Goal: Navigation & Orientation: Find specific page/section

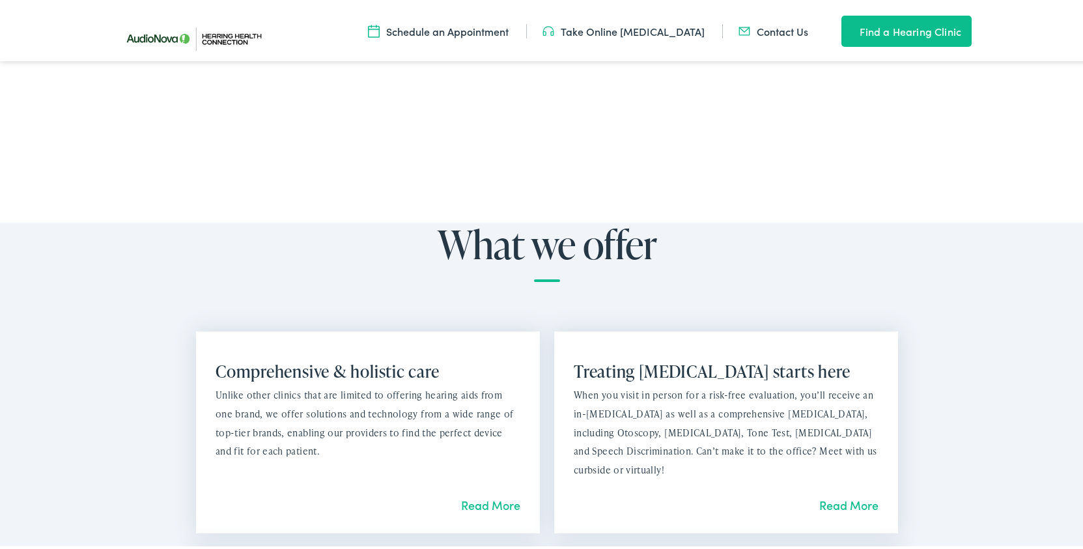
scroll to position [266, 0]
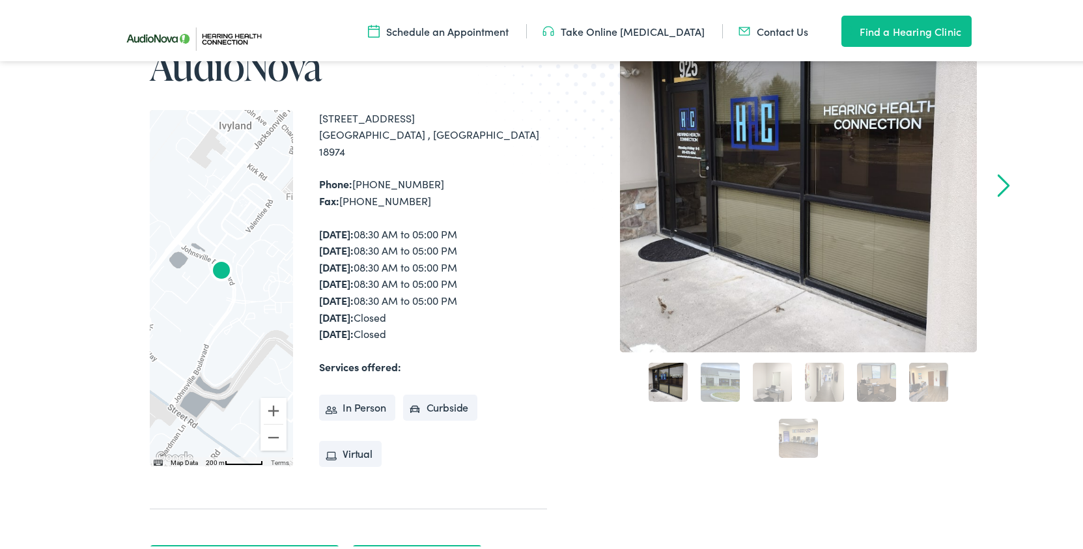
click at [525, 298] on div "Monday: 08:30 AM to 05:00 PM Tuesday: 08:30 AM to 05:00 PM Wednesday: 08:30 AM …" at bounding box center [433, 281] width 228 height 117
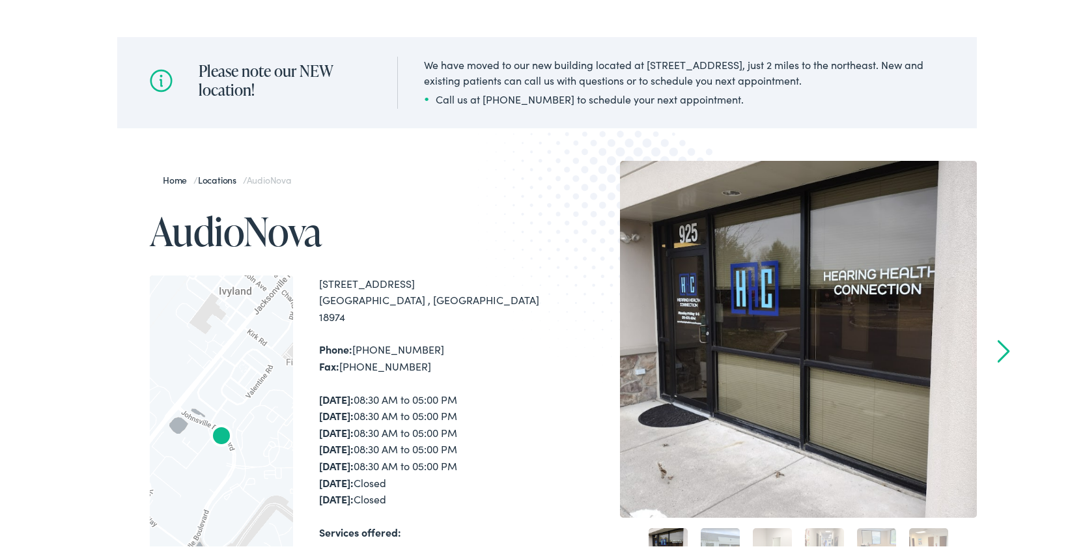
scroll to position [0, 0]
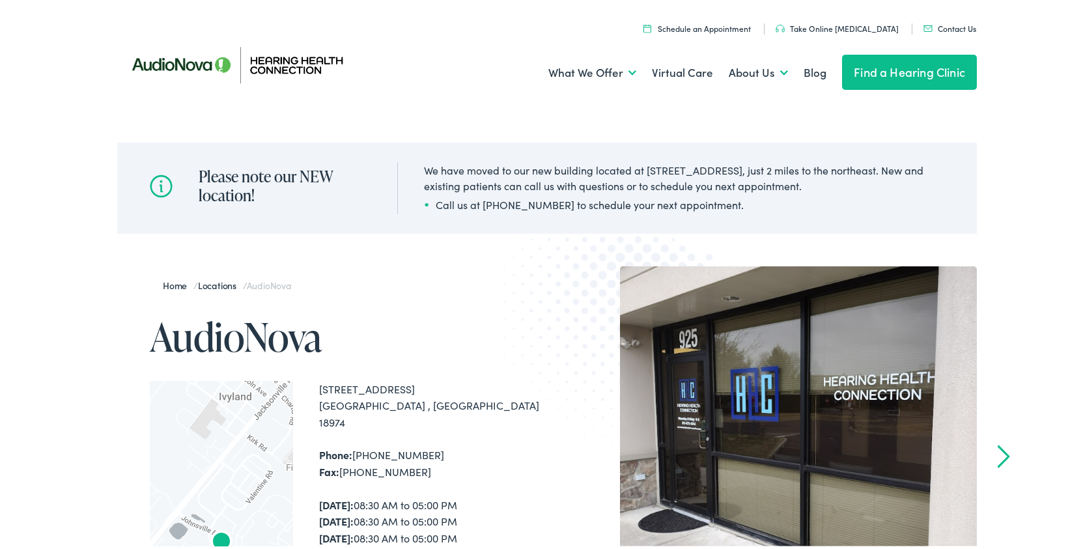
click at [190, 67] on img at bounding box center [234, 62] width 234 height 83
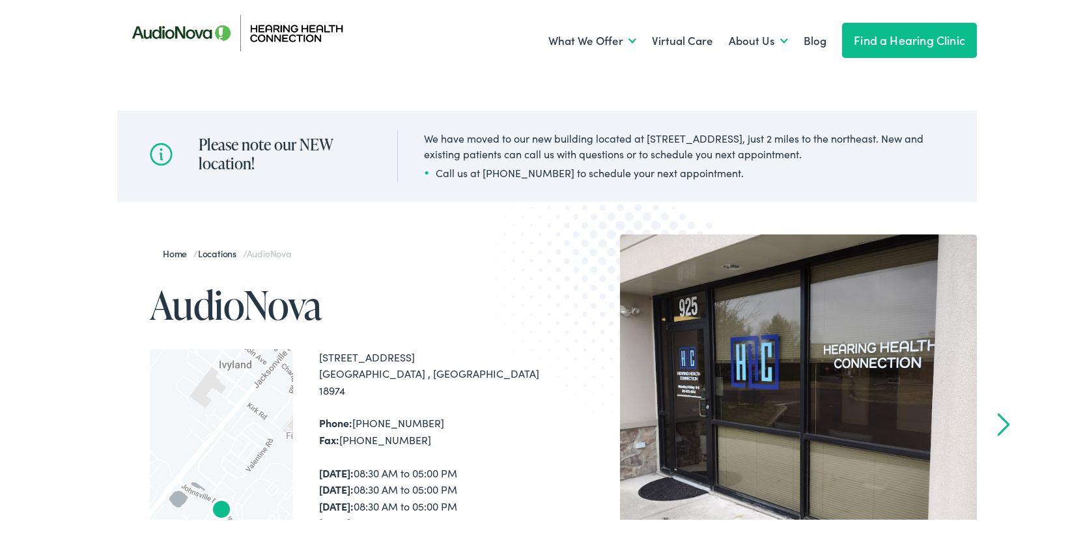
scroll to position [32, 0]
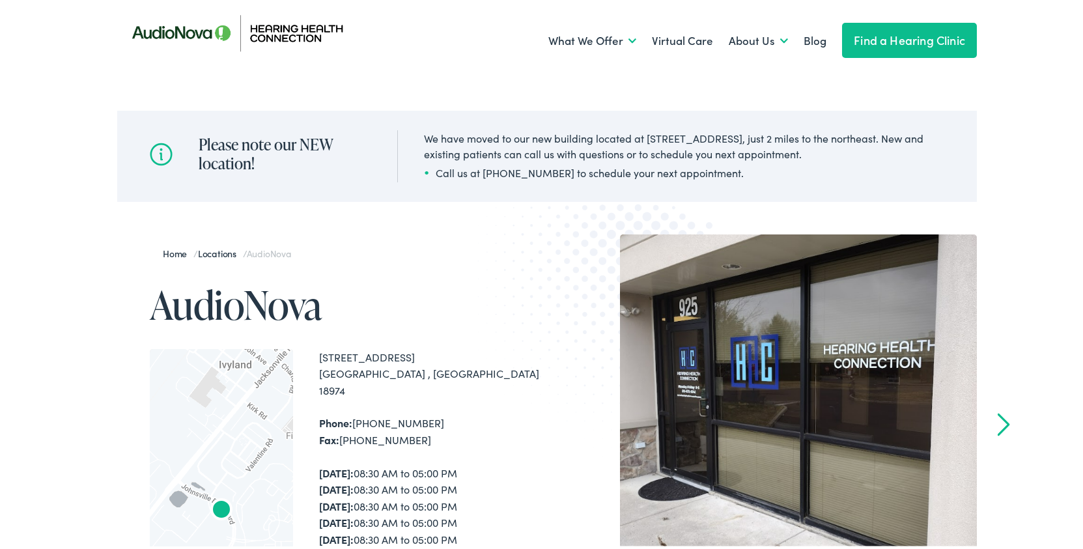
click at [289, 31] on img at bounding box center [234, 30] width 234 height 83
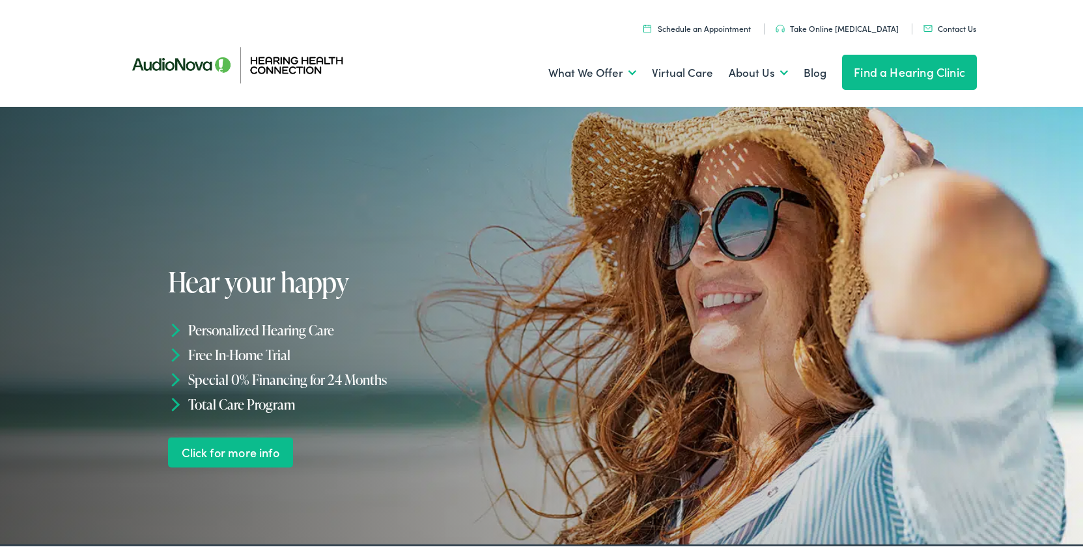
click at [905, 76] on link "Find a Hearing Clinic" at bounding box center [909, 69] width 135 height 35
